Goal: Complete application form

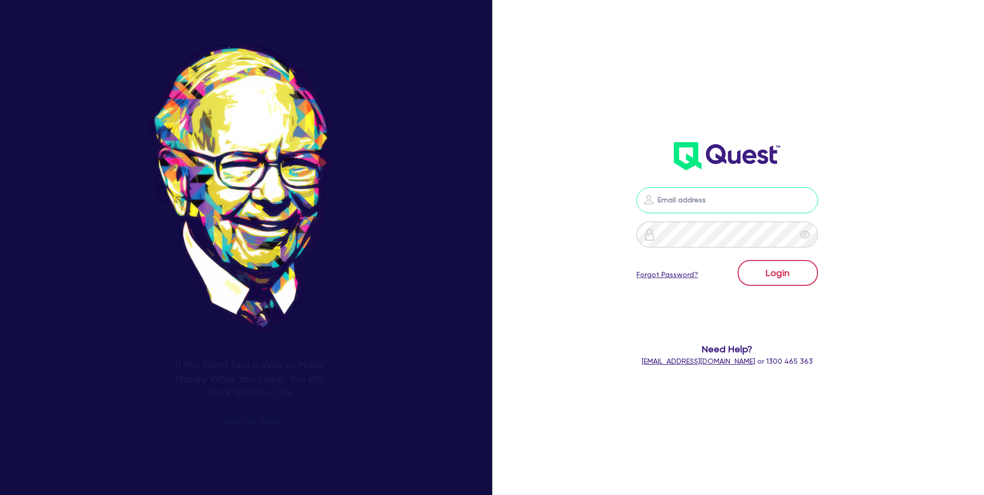
type input "[EMAIL_ADDRESS][DOMAIN_NAME]"
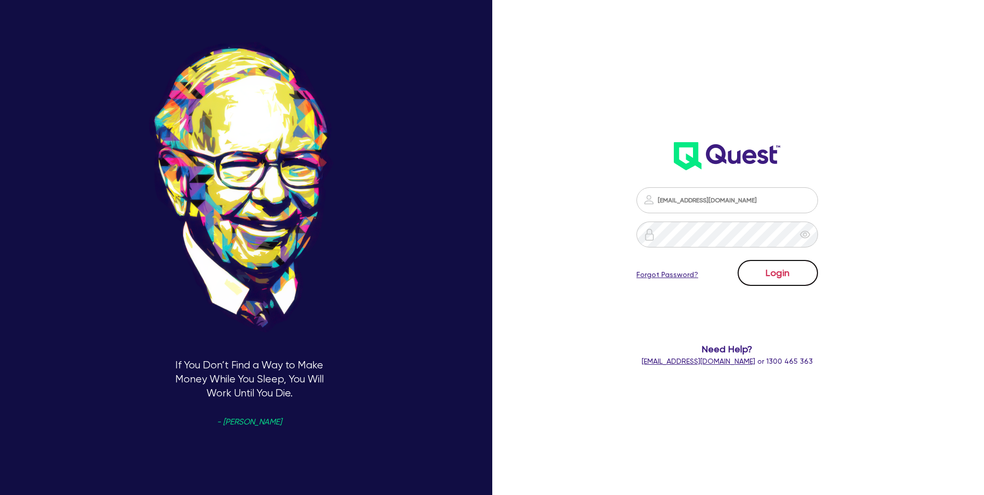
click at [776, 272] on button "Login" at bounding box center [777, 273] width 80 height 26
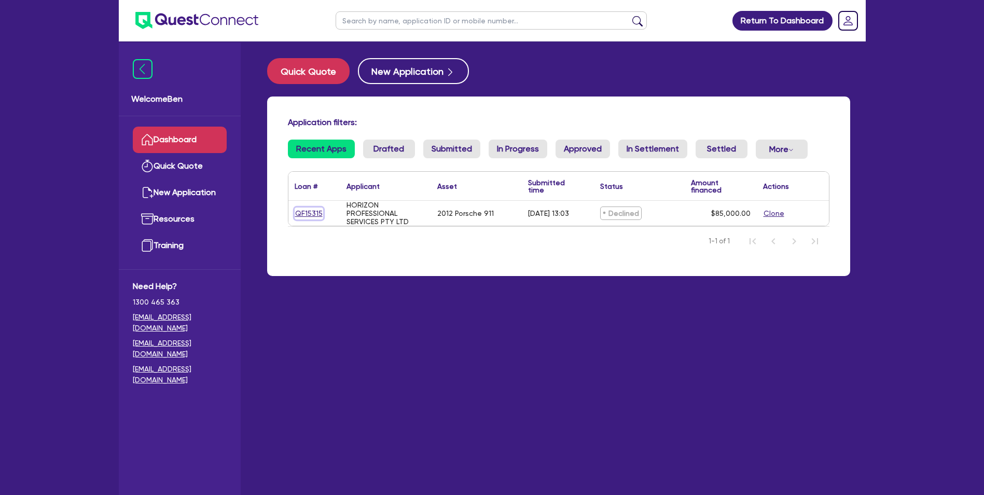
click at [312, 211] on link "QF15315" at bounding box center [309, 213] width 29 height 12
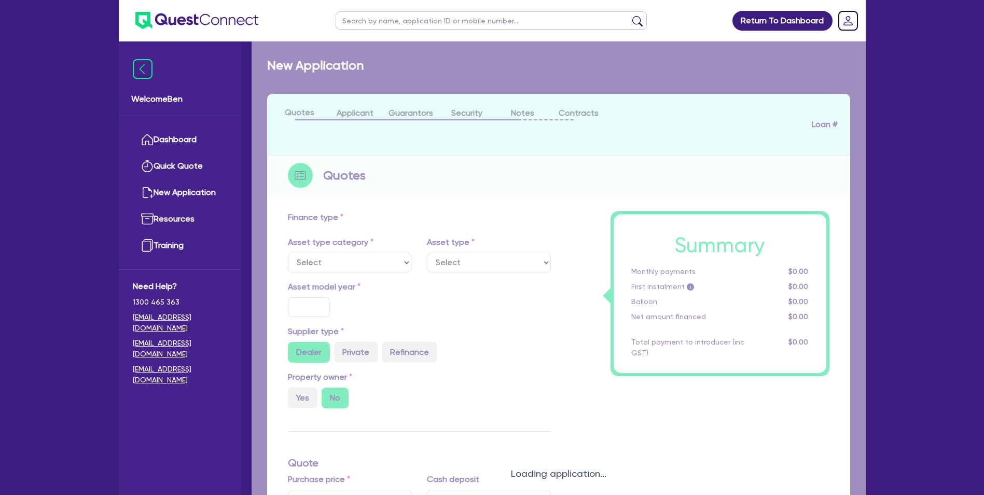
select select "CARS_AND_LIGHT_TRUCKS"
type input "2012"
radio input "false"
radio input "true"
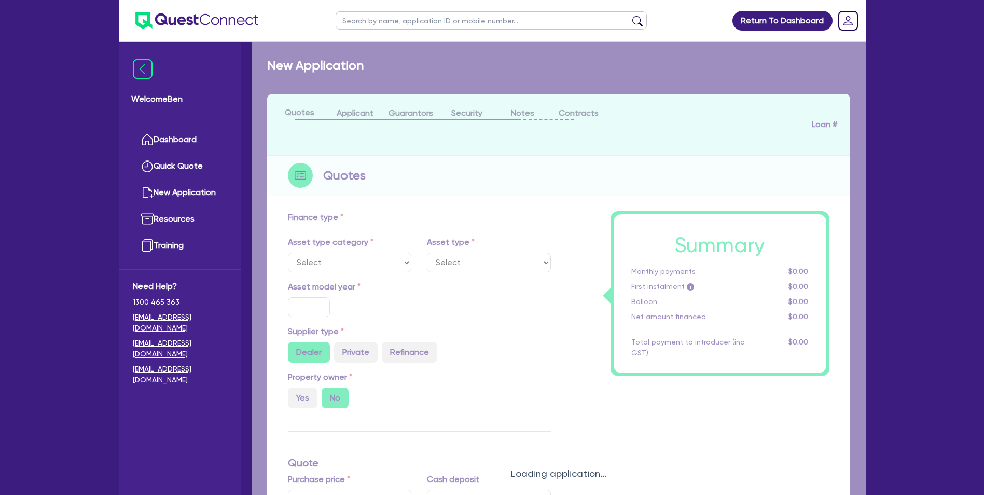
type input "85,000"
type input "8"
type input "6,800"
type input "17.95"
type input "990"
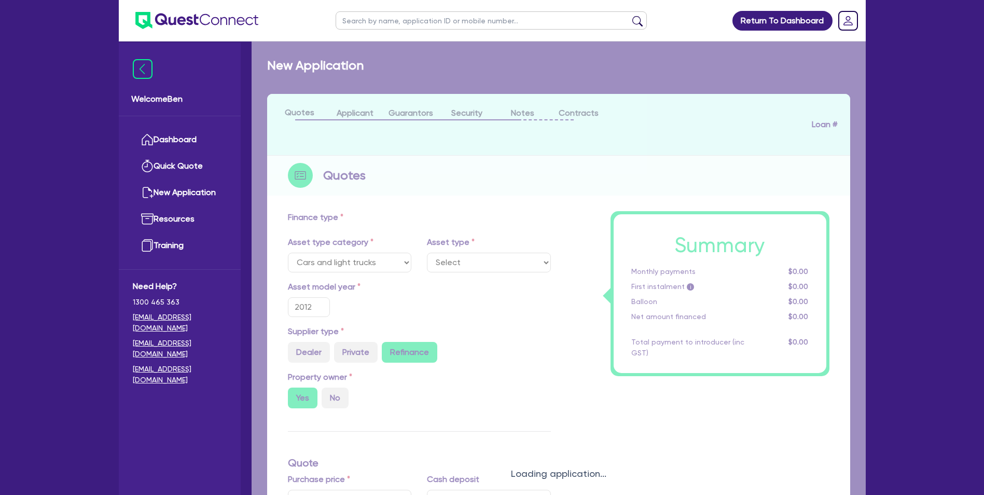
select select "PASSENGER_VEHICLES"
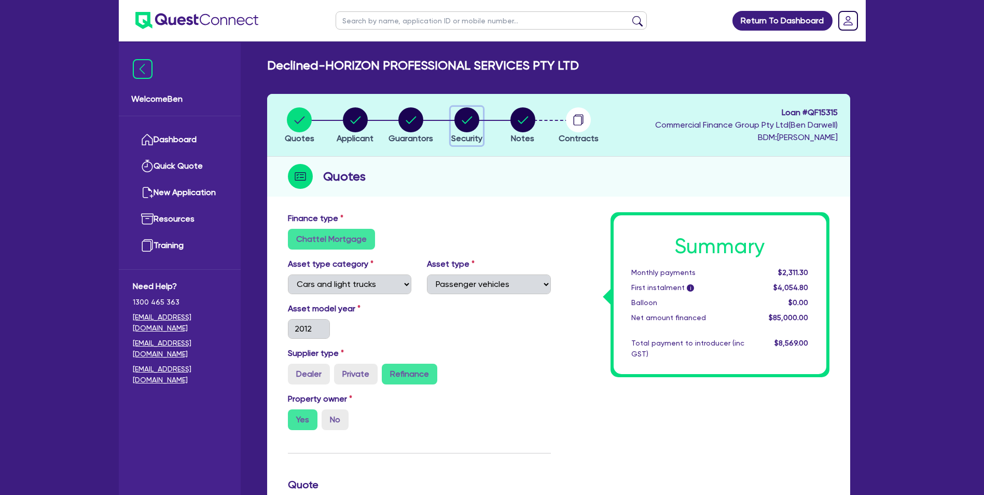
click at [464, 120] on circle "button" at bounding box center [466, 119] width 25 height 25
select select "CARS_AND_LIGHT_TRUCKS"
select select "PASSENGER_VEHICLES"
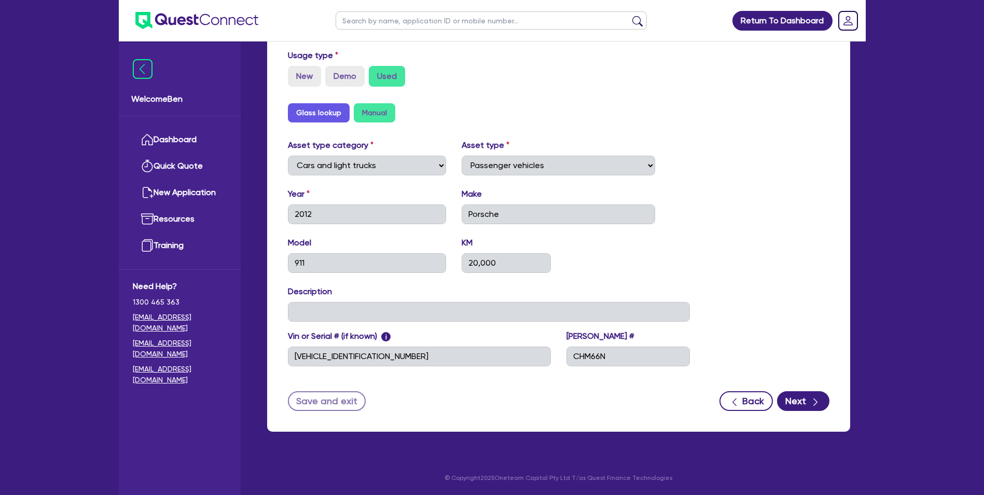
scroll to position [37, 0]
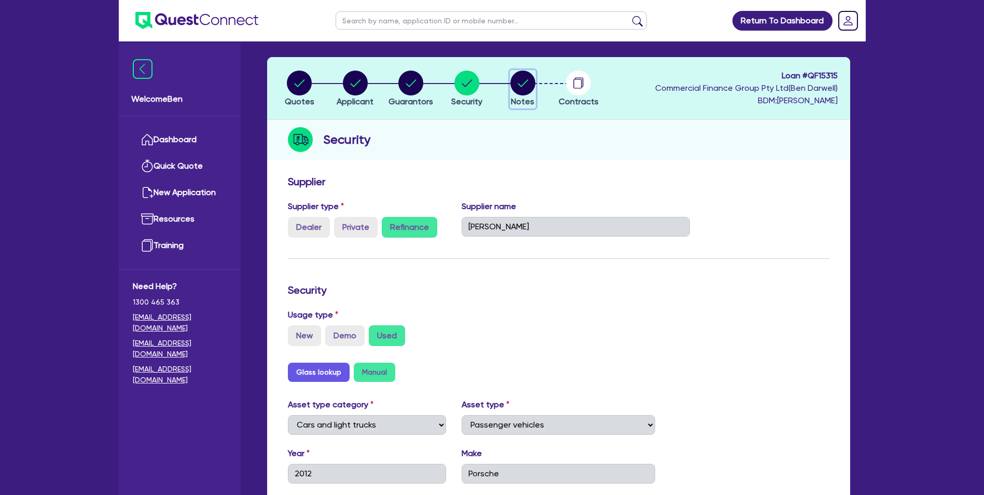
click at [514, 78] on circle "button" at bounding box center [522, 83] width 25 height 25
select select "Quest Finance - Own Book"
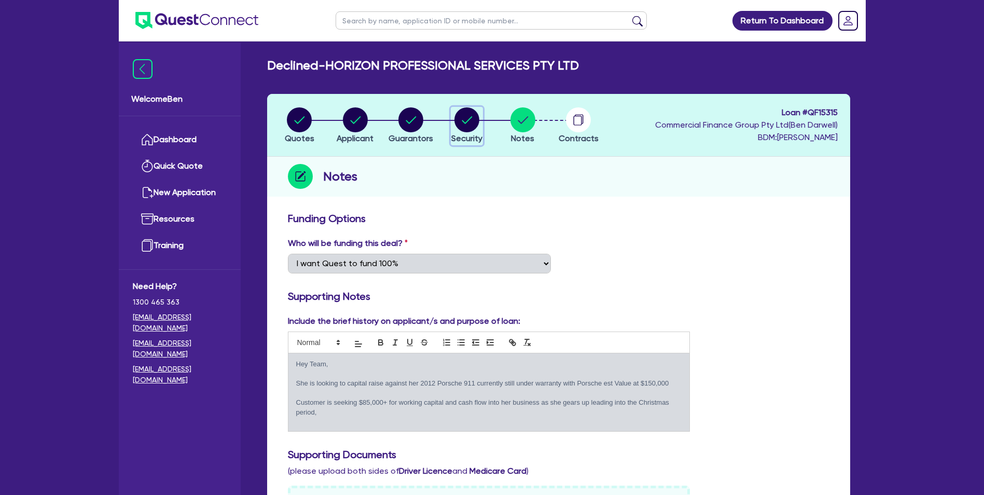
click at [470, 127] on circle "button" at bounding box center [466, 119] width 25 height 25
select select "CARS_AND_LIGHT_TRUCKS"
select select "PASSENGER_VEHICLES"
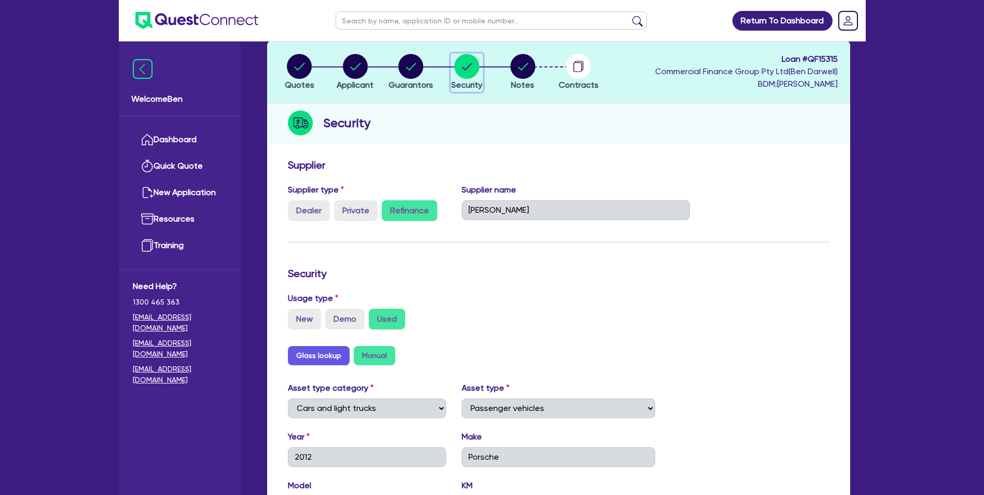
scroll to position [52, 0]
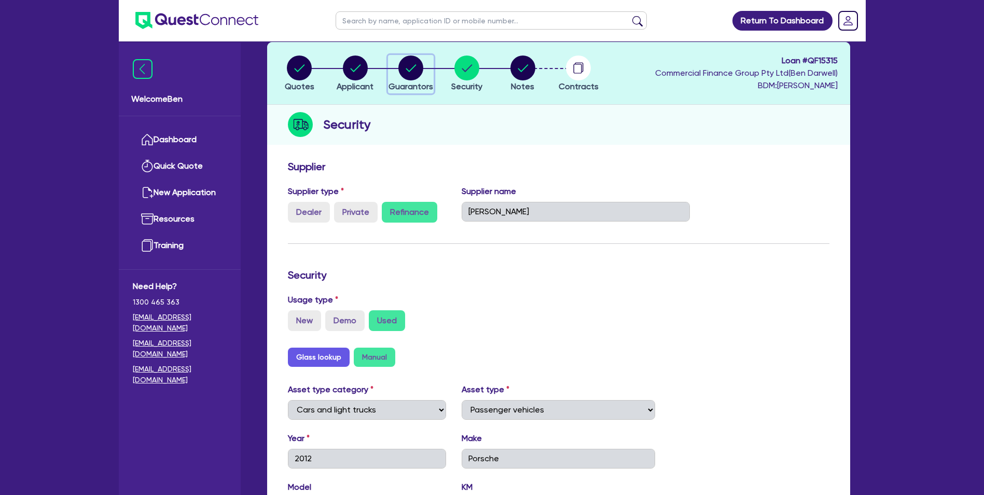
click at [418, 75] on circle "button" at bounding box center [410, 67] width 25 height 25
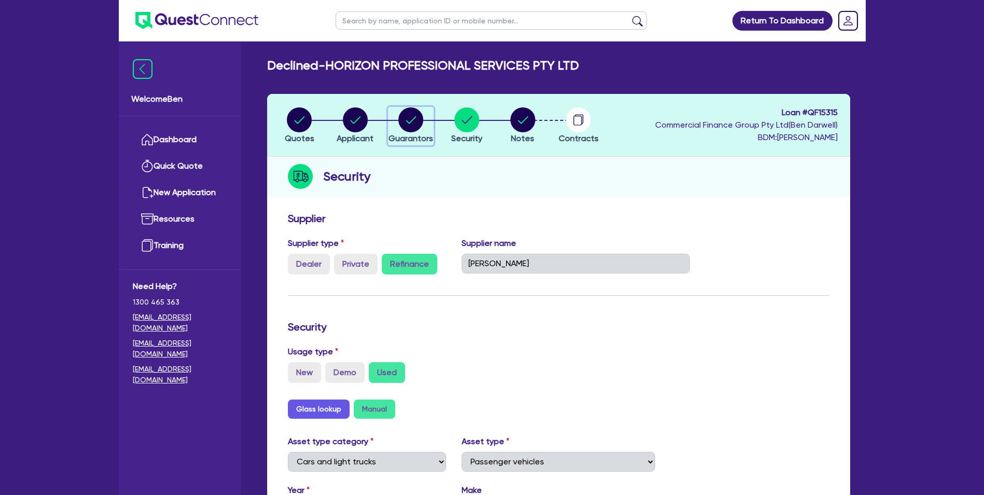
select select "MRS"
select select "[GEOGRAPHIC_DATA]"
select select "MARRIED"
select select "CASH"
select select "VEHICLE"
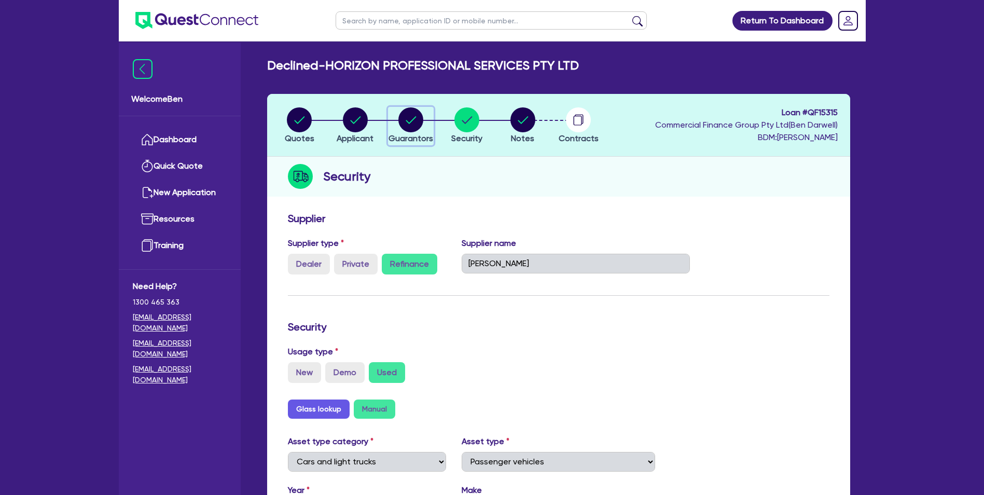
select select "HOUSEHOLD_PERSONAL"
select select "PROPERTY"
select select "VEHICLE"
select select "MORTGAGE"
select select "OTHER"
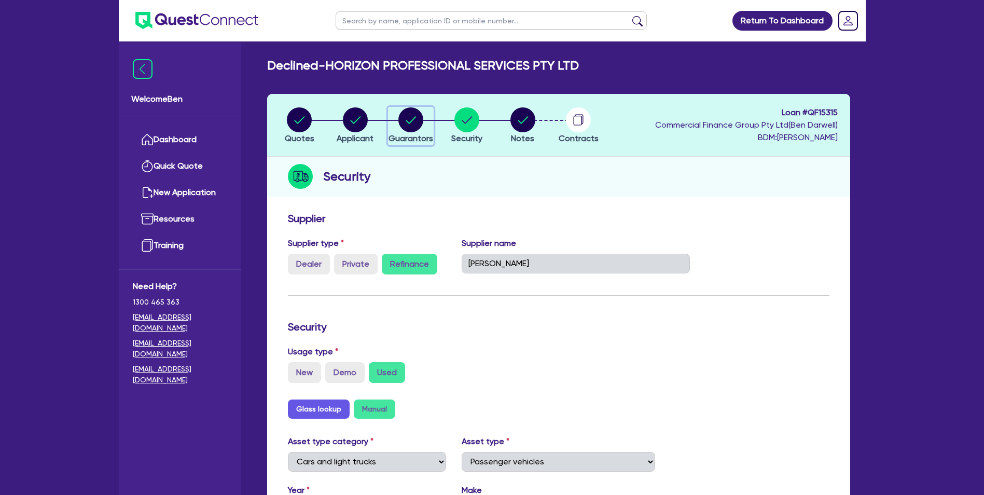
select select "CREDIT_CARD"
select select "PERSONAL_LOAN"
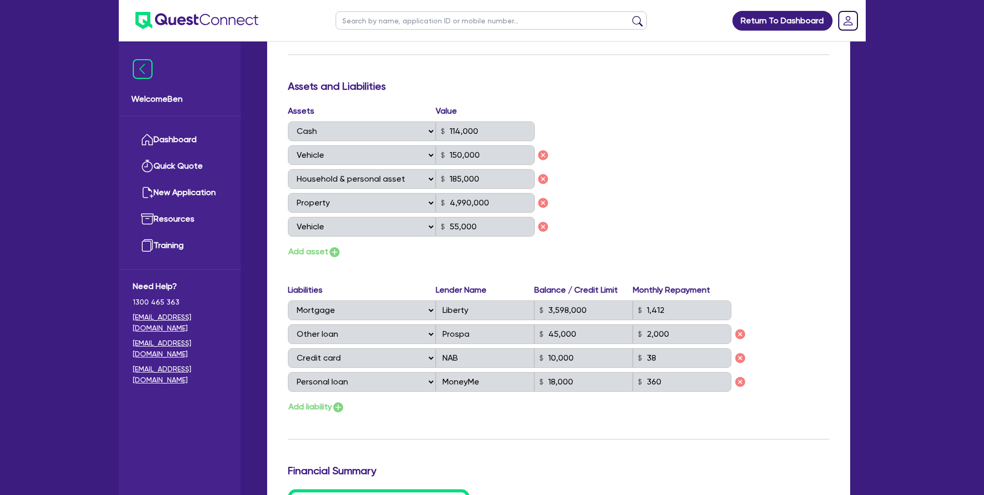
scroll to position [622, 0]
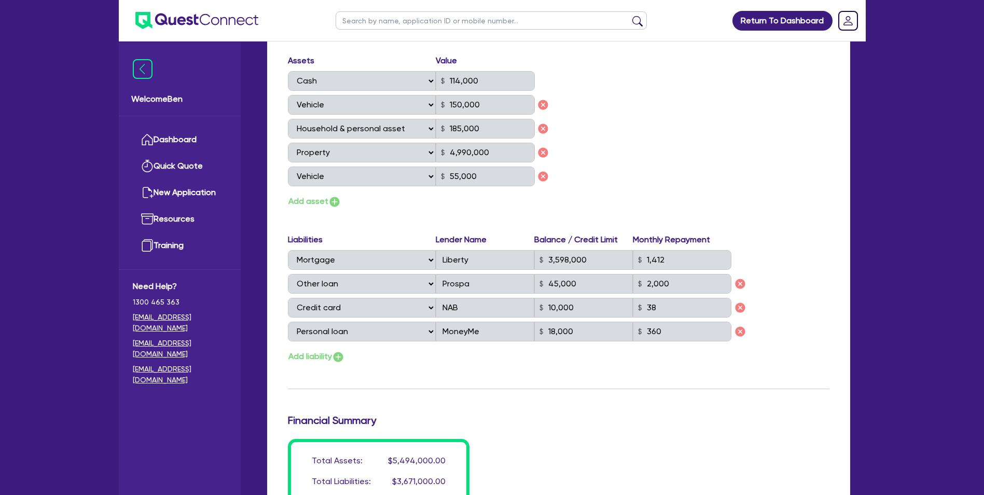
click at [760, 95] on div "Assets Value Select Asset Cash Property Investment property Vehicle Truck Trail…" at bounding box center [558, 131] width 557 height 154
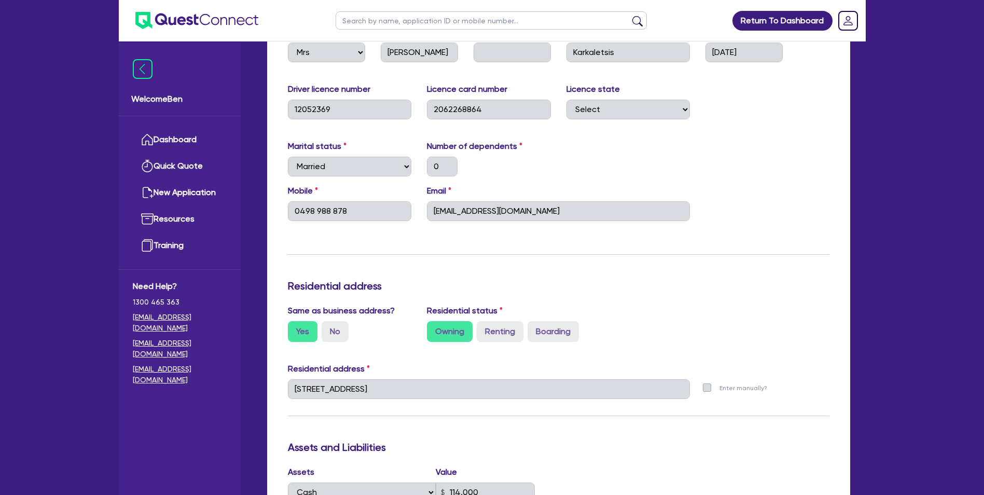
scroll to position [207, 0]
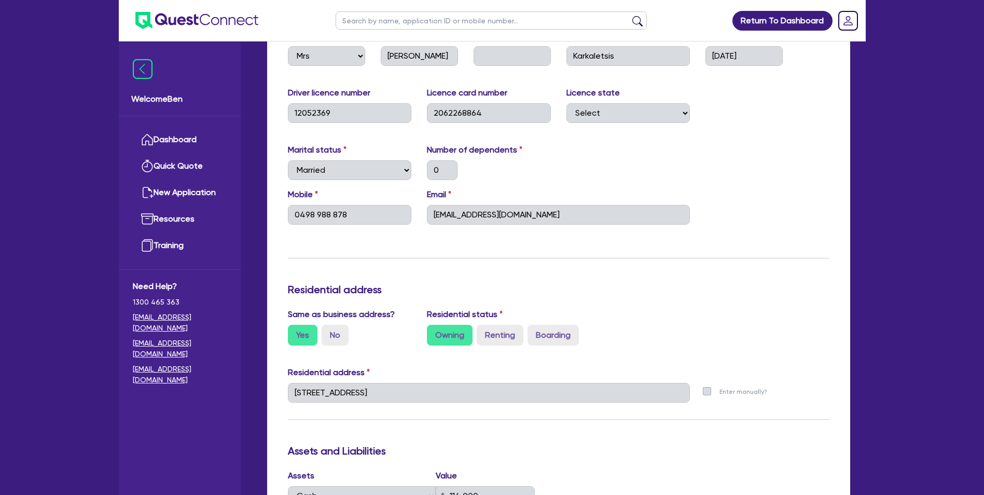
drag, startPoint x: 0, startPoint y: 475, endPoint x: 458, endPoint y: -29, distance: 680.6
click at [458, 0] on html "Return To Dashboard Edit Profile Logout Welcome Ben Dashboard Quick Quote New A…" at bounding box center [492, 478] width 984 height 1370
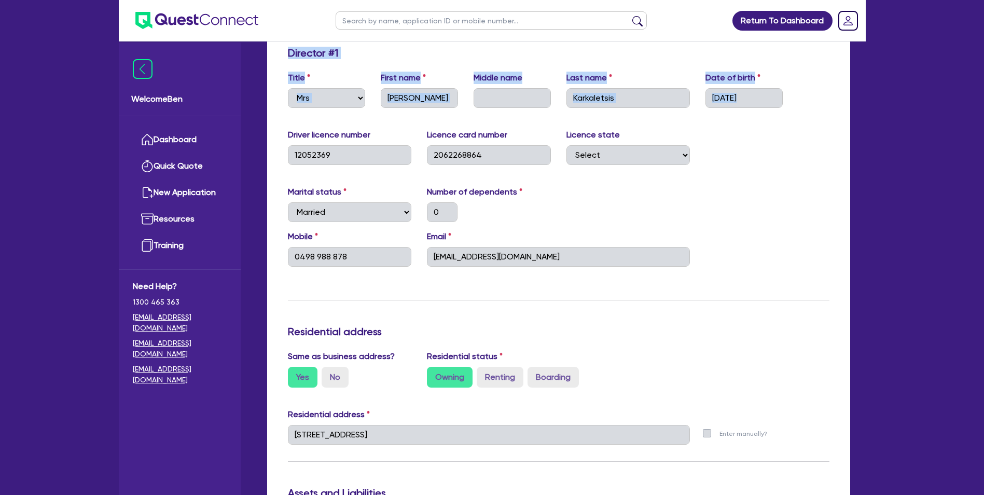
scroll to position [52, 0]
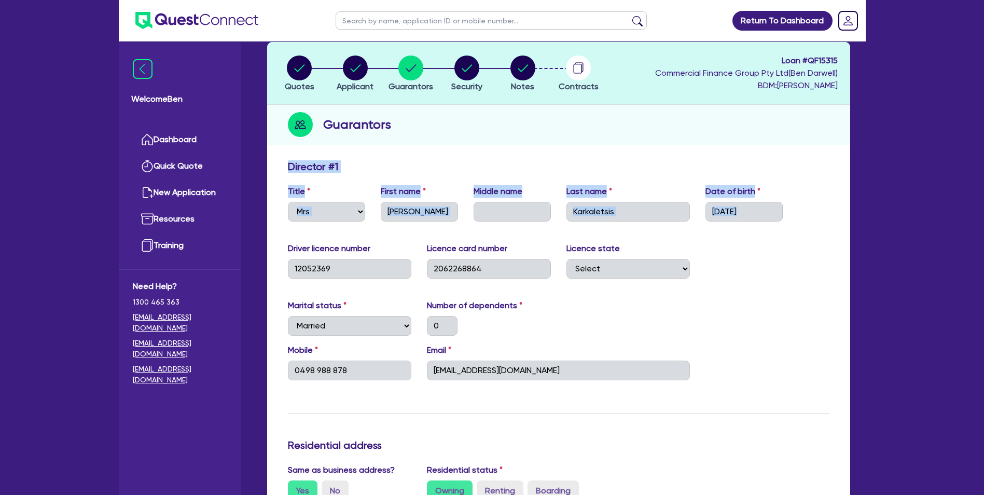
click at [823, 162] on div "Director # 1" at bounding box center [558, 168] width 557 height 17
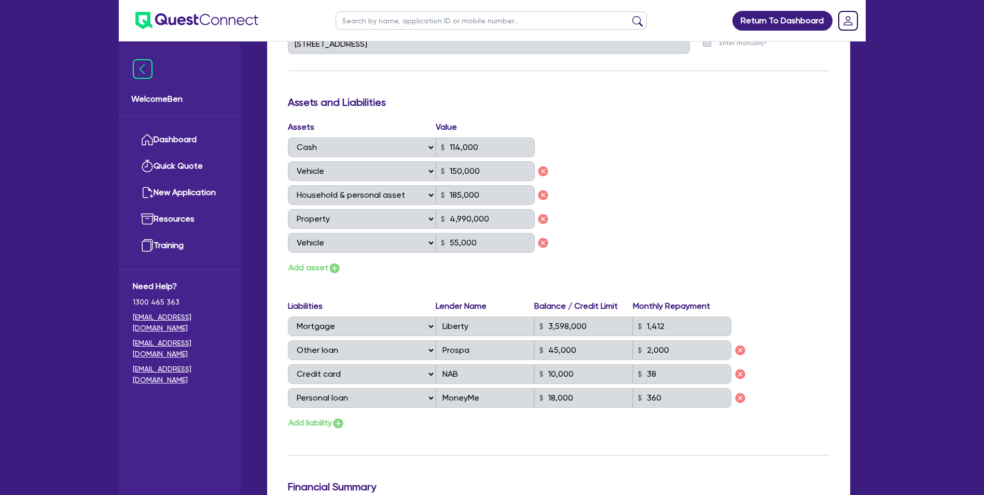
scroll to position [622, 0]
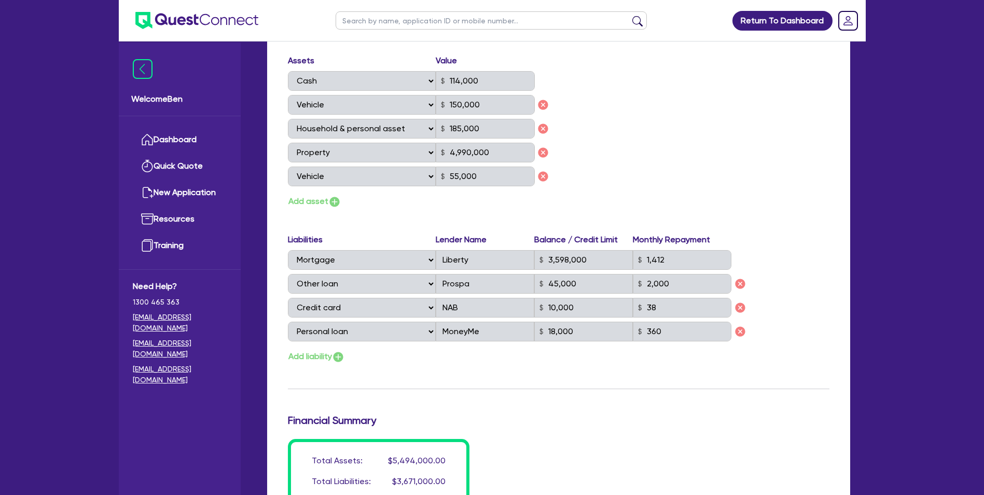
click at [460, 88] on div "Select Asset Cash Property Investment property Vehicle Truck Trailer Equipment …" at bounding box center [411, 81] width 247 height 20
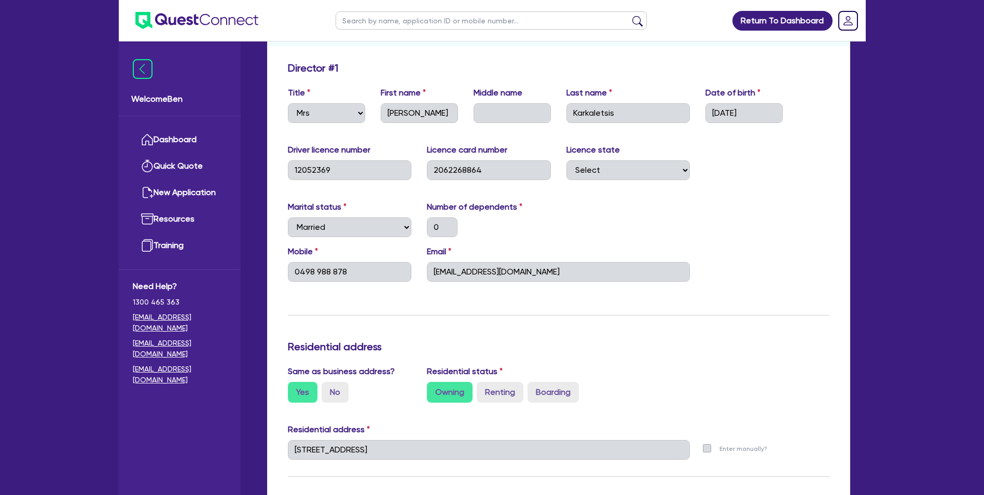
scroll to position [0, 0]
